Goal: Task Accomplishment & Management: Manage account settings

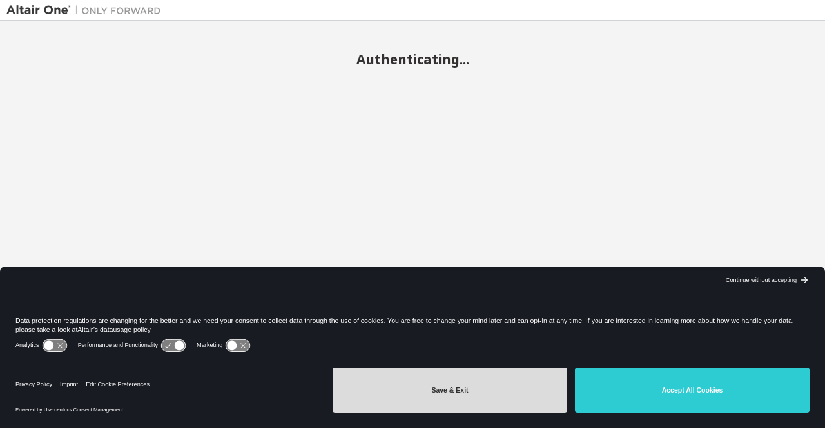
click at [451, 385] on button "Save & Exit" at bounding box center [449, 390] width 234 height 45
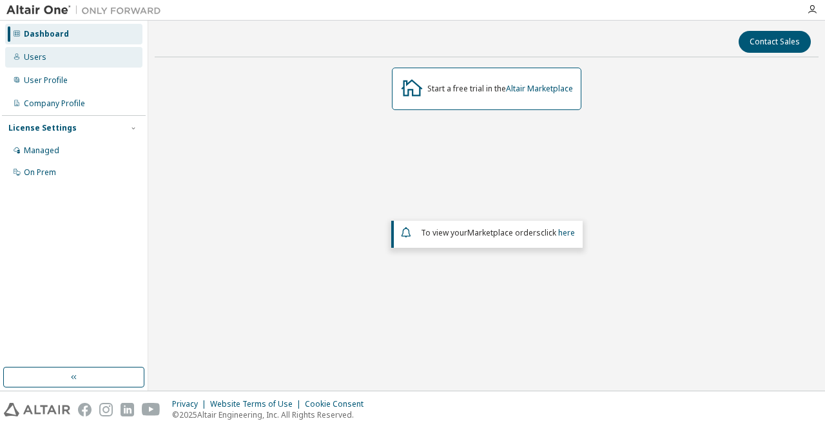
click at [62, 64] on div "Users" at bounding box center [73, 57] width 137 height 21
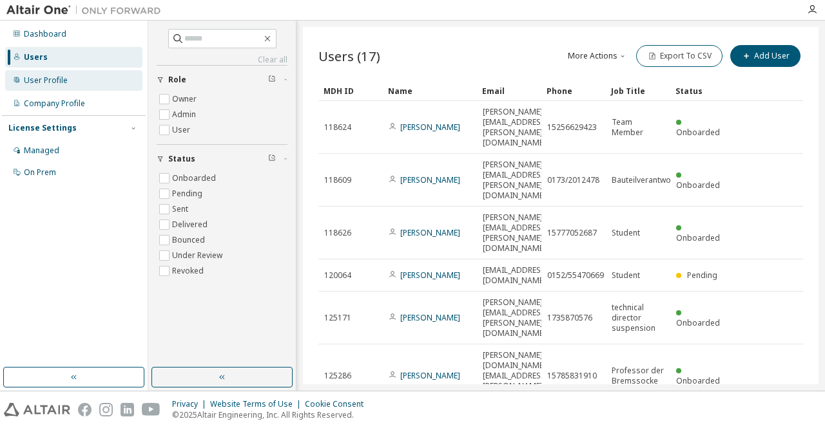
click at [71, 82] on div "User Profile" at bounding box center [73, 80] width 137 height 21
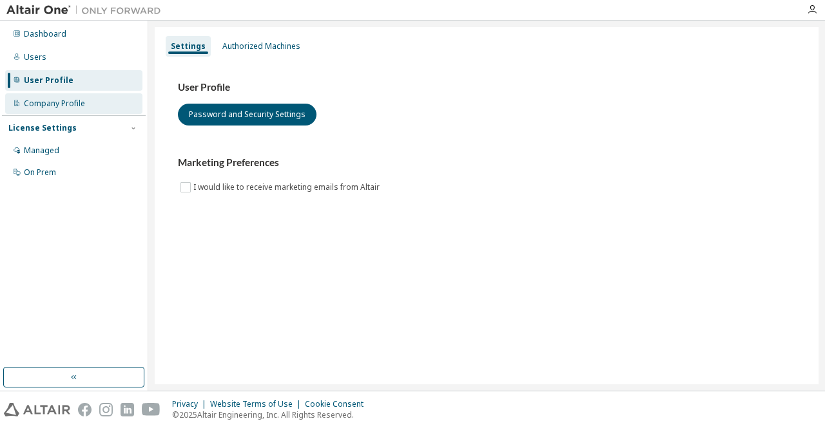
click at [93, 101] on div "Company Profile" at bounding box center [73, 103] width 137 height 21
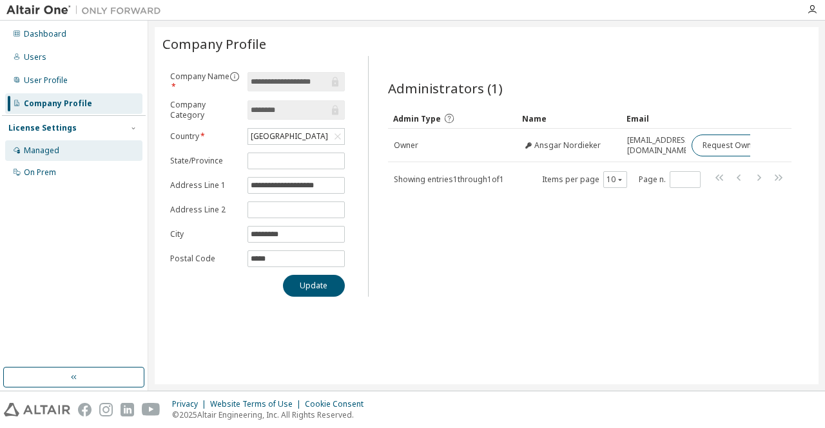
click at [75, 142] on div "Managed" at bounding box center [73, 150] width 137 height 21
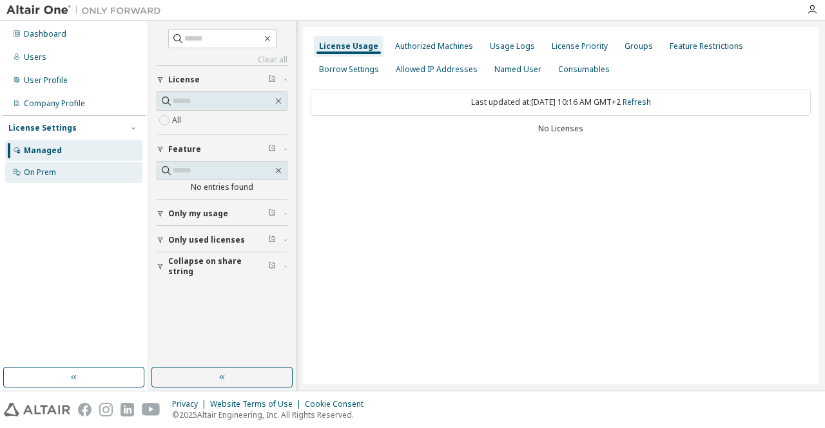
click at [65, 167] on div "On Prem" at bounding box center [73, 172] width 137 height 21
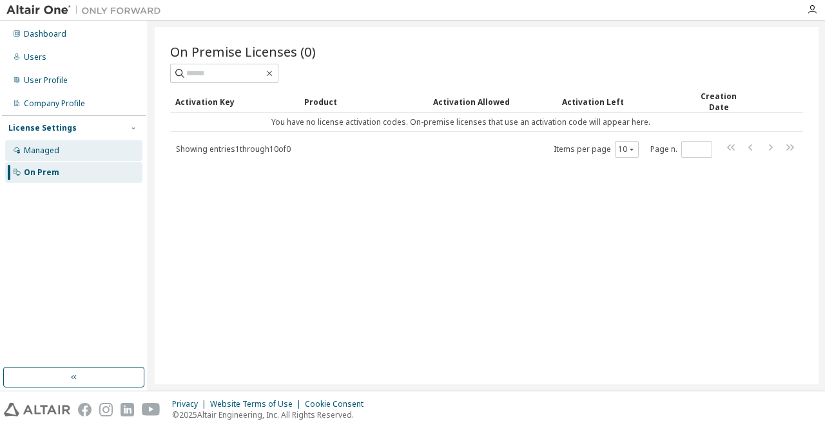
click at [86, 149] on div "Managed" at bounding box center [73, 150] width 137 height 21
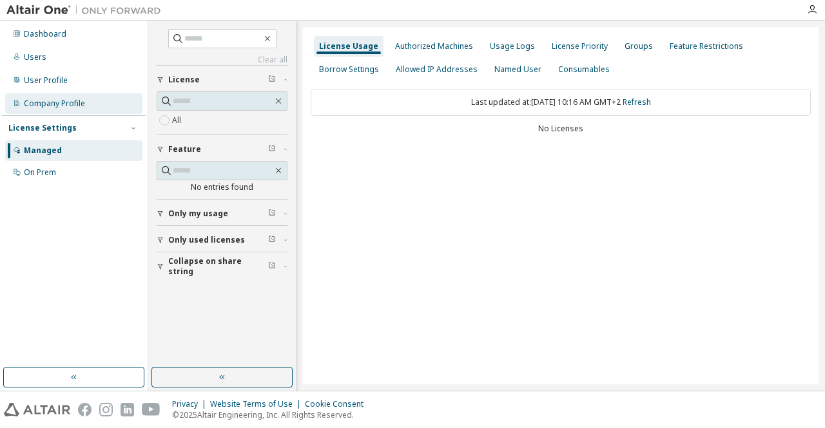
click at [90, 101] on div "Company Profile" at bounding box center [73, 103] width 137 height 21
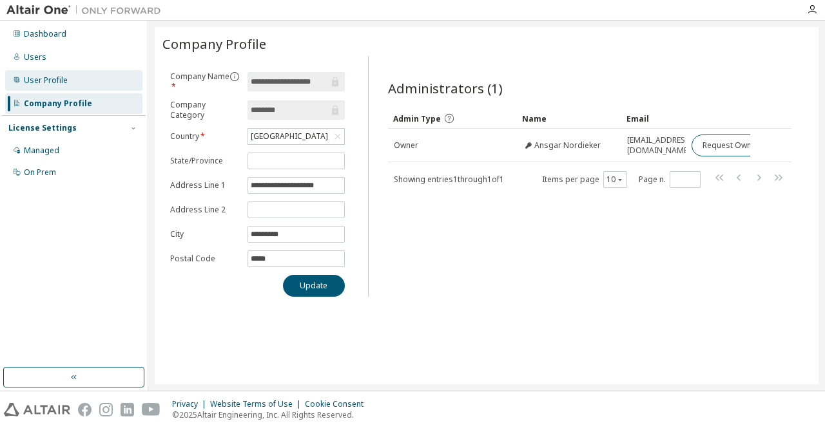
click at [90, 86] on div "User Profile" at bounding box center [73, 80] width 137 height 21
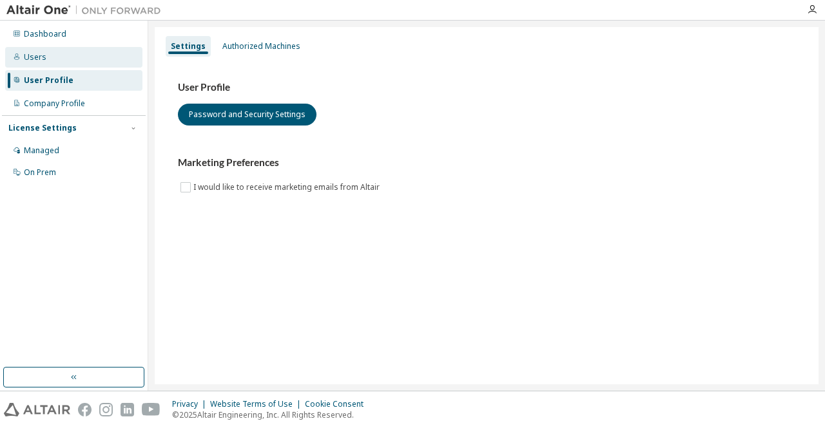
click at [75, 61] on div "Users" at bounding box center [73, 57] width 137 height 21
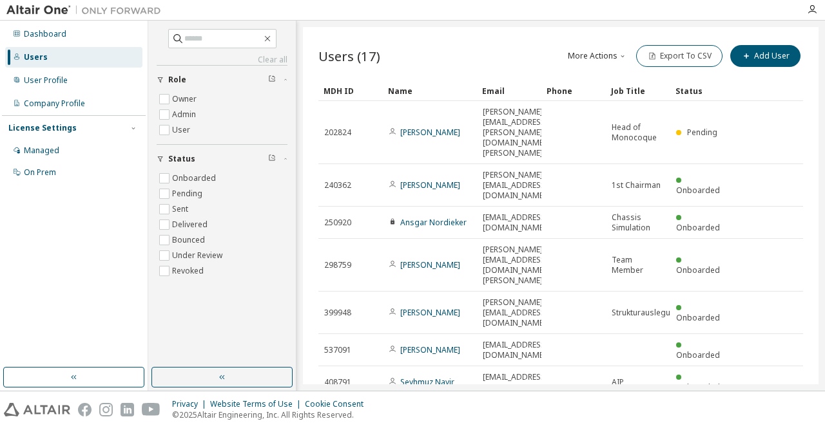
click at [748, 411] on icon "button" at bounding box center [750, 414] width 4 height 6
type input "*"
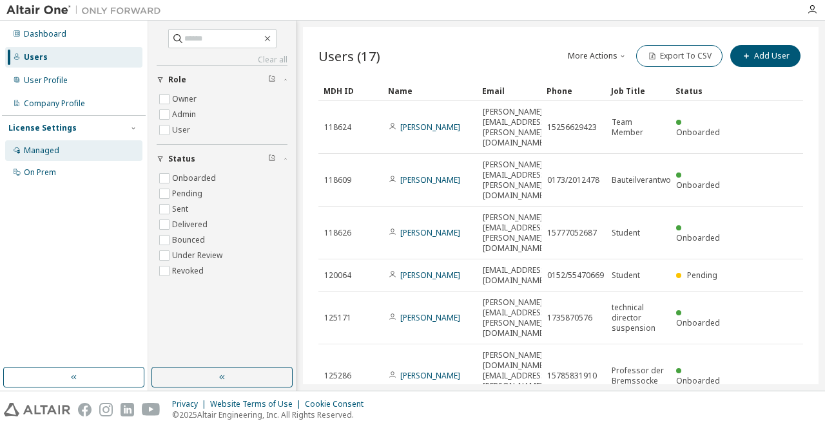
click at [48, 145] on div "Managed" at bounding box center [73, 150] width 137 height 21
